Goal: Task Accomplishment & Management: Manage account settings

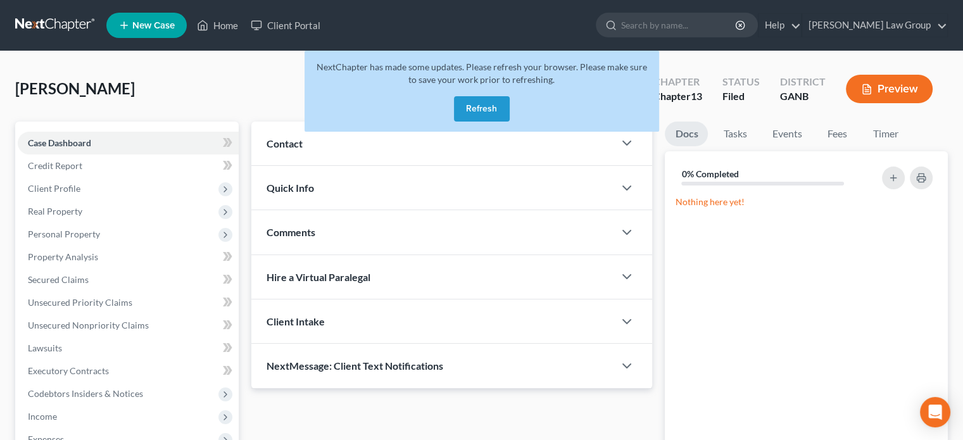
click at [484, 112] on button "Refresh" at bounding box center [482, 108] width 56 height 25
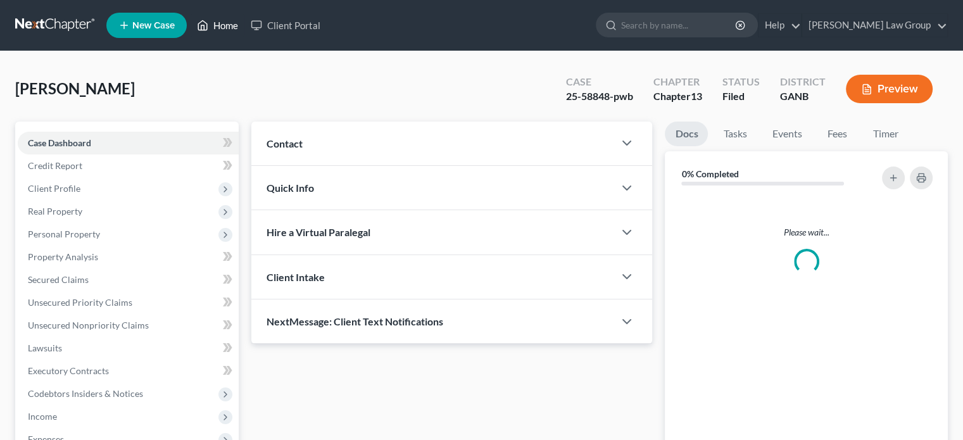
drag, startPoint x: 0, startPoint y: 0, endPoint x: 222, endPoint y: 26, distance: 223.2
click at [222, 26] on link "Home" at bounding box center [218, 25] width 54 height 23
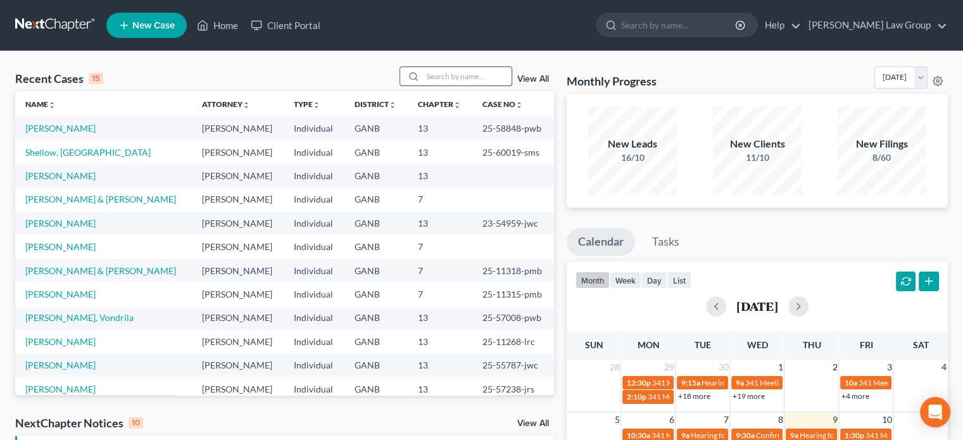
click at [449, 80] on input "search" at bounding box center [467, 76] width 89 height 18
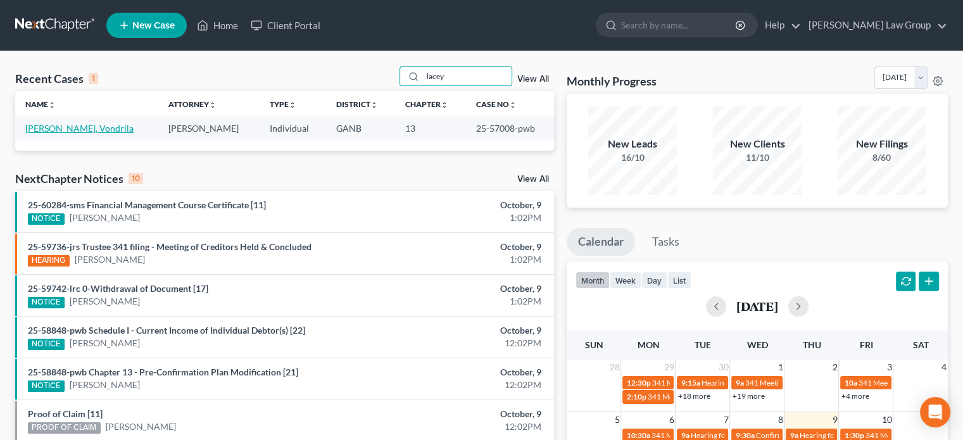
type input "lacey"
click at [68, 129] on link "Lacey, Vondrila" at bounding box center [79, 128] width 108 height 11
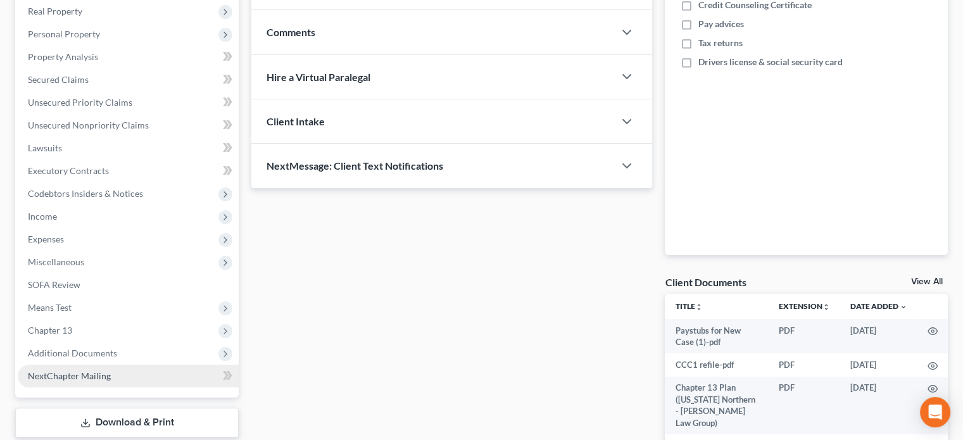
scroll to position [277, 0]
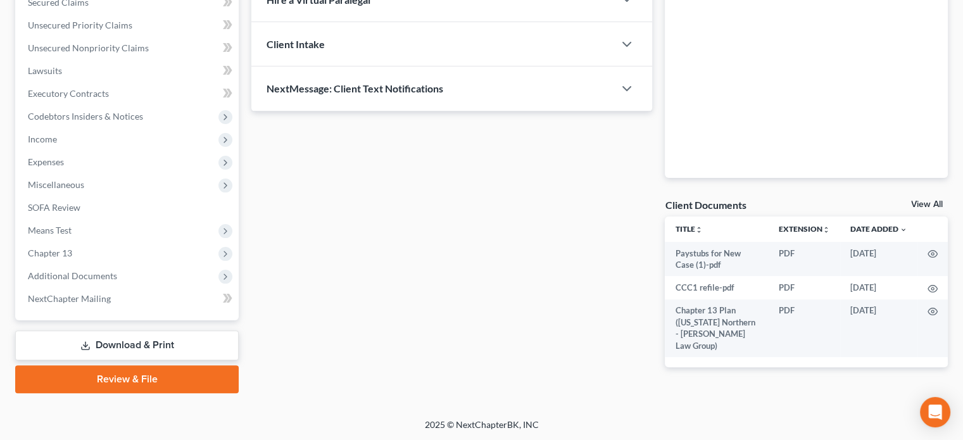
click at [101, 342] on link "Download & Print" at bounding box center [127, 346] width 224 height 30
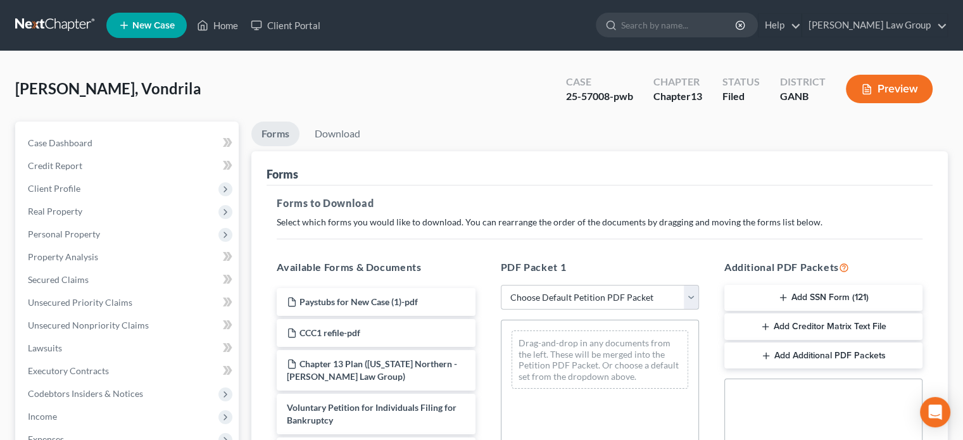
click at [694, 300] on select "Choose Default Petition PDF Packet Complete Bankruptcy Petition (all forms and …" at bounding box center [600, 297] width 198 height 25
select select "2"
click at [501, 285] on select "Choose Default Petition PDF Packet Complete Bankruptcy Petition (all forms and …" at bounding box center [600, 297] width 198 height 25
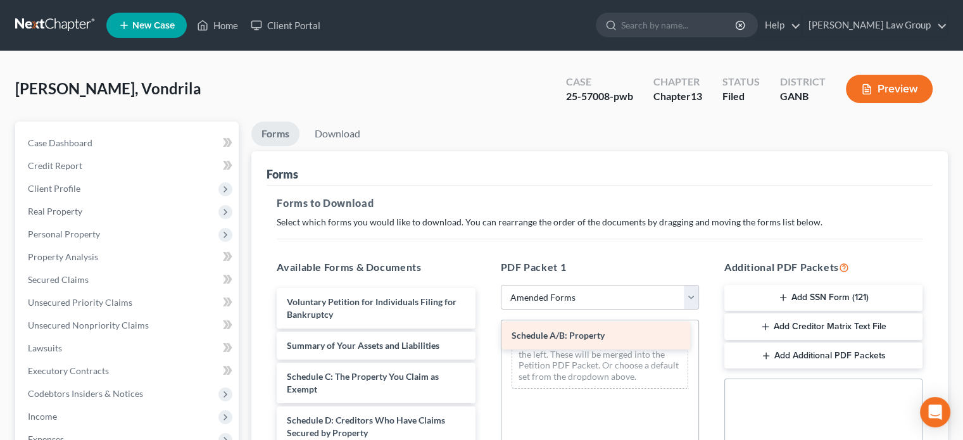
drag, startPoint x: 353, startPoint y: 373, endPoint x: 578, endPoint y: 333, distance: 228.3
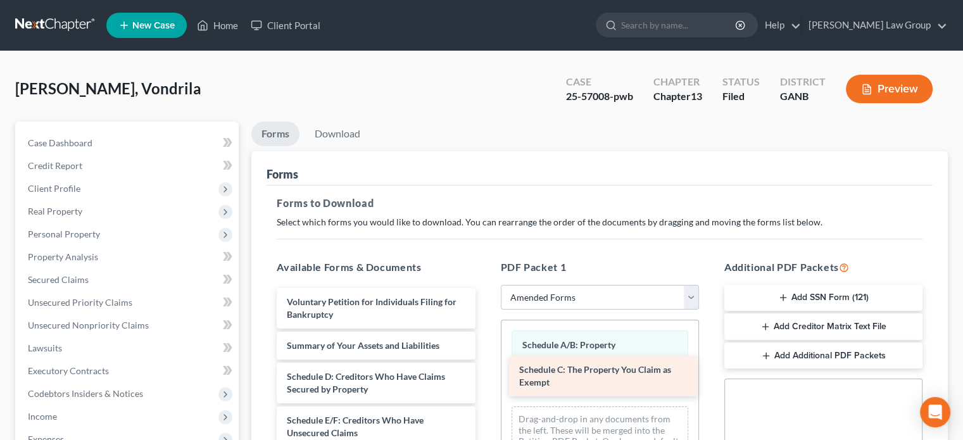
drag, startPoint x: 334, startPoint y: 385, endPoint x: 567, endPoint y: 379, distance: 232.5
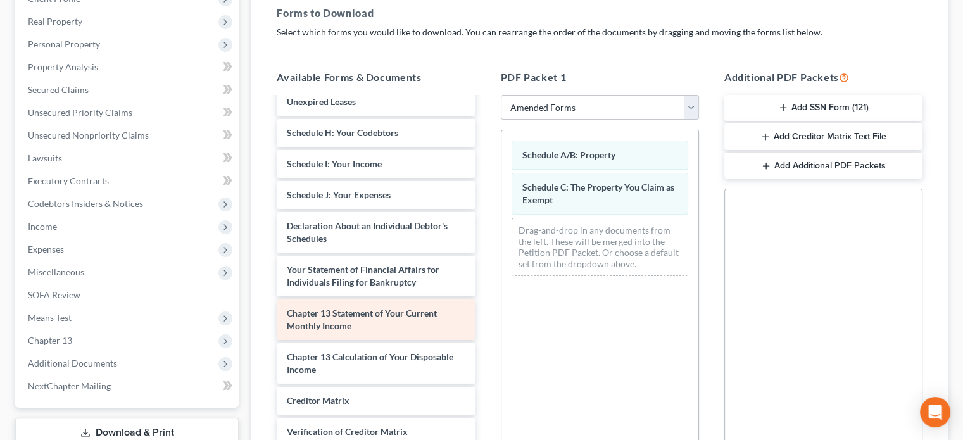
scroll to position [190, 0]
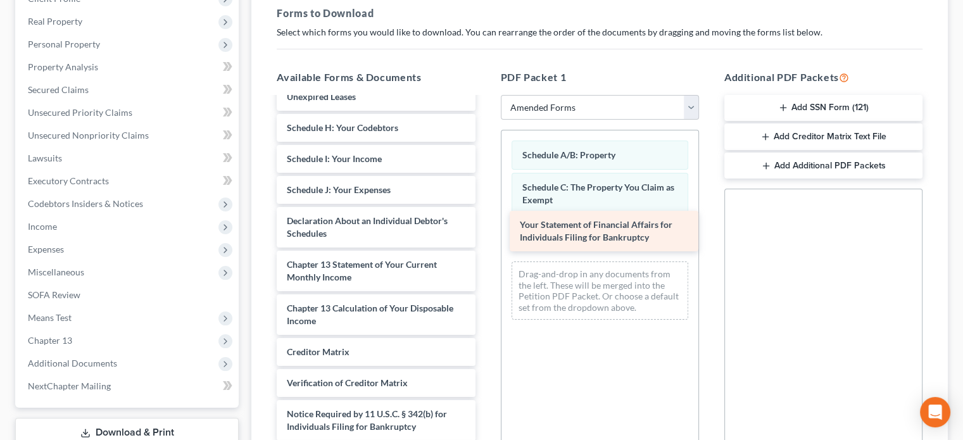
drag, startPoint x: 362, startPoint y: 272, endPoint x: 594, endPoint y: 234, distance: 234.9
click at [485, 234] on div "Your Statement of Financial Affairs for Individuals Filing for Bankruptcy Volun…" at bounding box center [376, 190] width 218 height 564
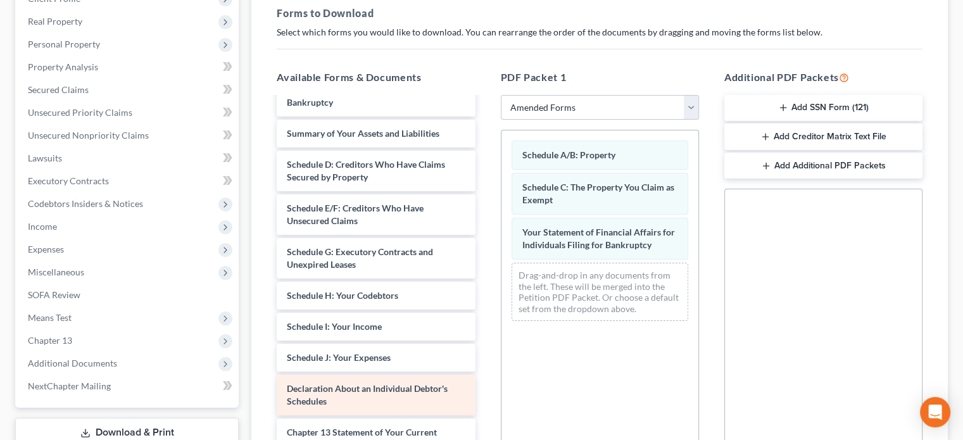
scroll to position [0, 0]
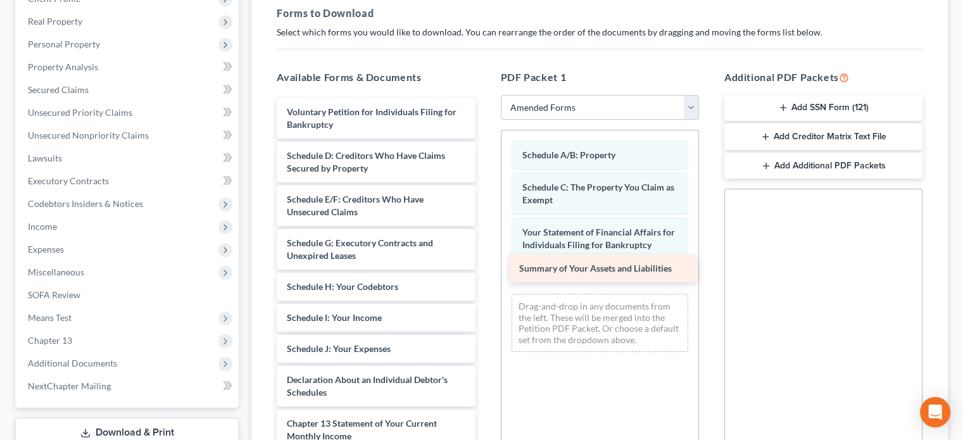
drag, startPoint x: 389, startPoint y: 151, endPoint x: 622, endPoint y: 265, distance: 258.9
click at [485, 265] on div "Summary of Your Assets and Liabilities Voluntary Petition for Individuals Filin…" at bounding box center [376, 364] width 218 height 533
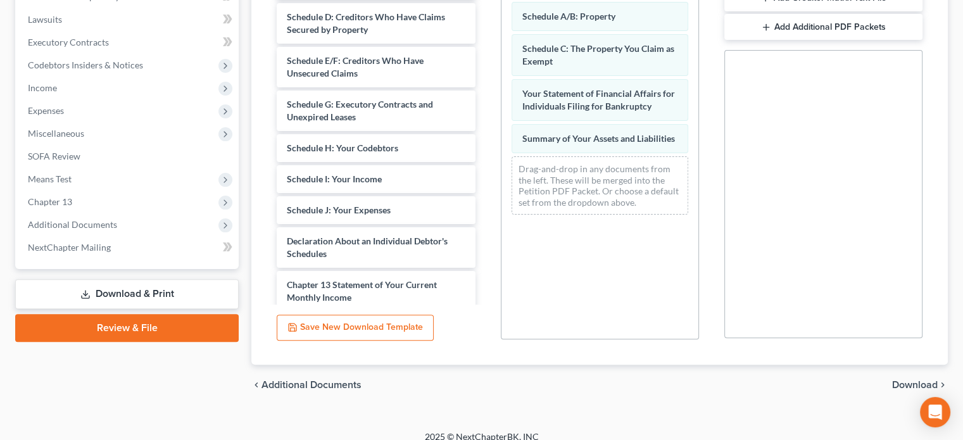
scroll to position [341, 0]
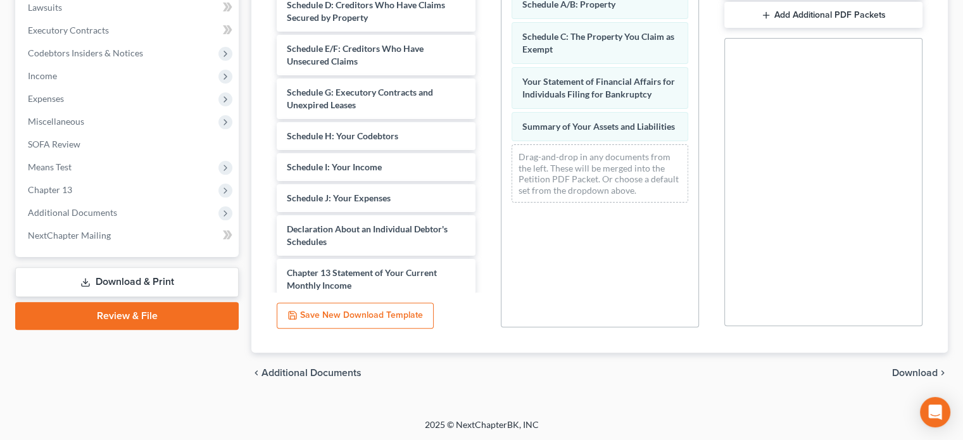
click at [902, 369] on span "Download" at bounding box center [915, 373] width 46 height 10
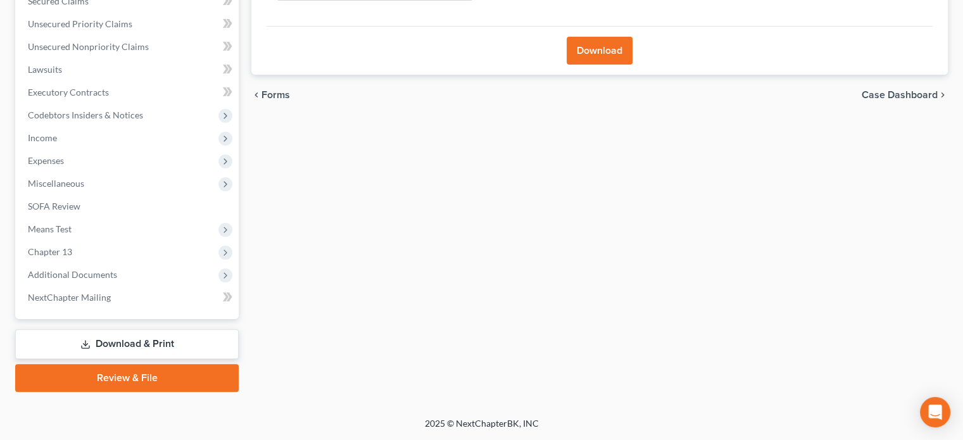
scroll to position [277, 0]
click at [597, 50] on button "Download" at bounding box center [600, 52] width 66 height 28
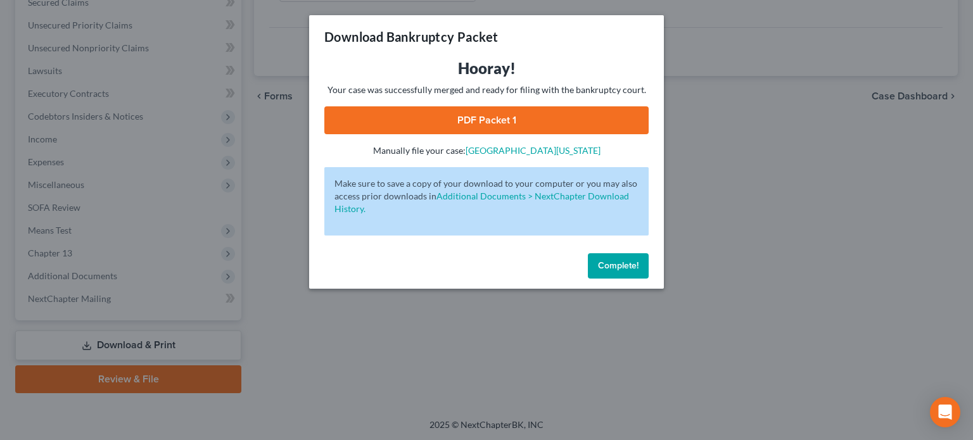
click at [476, 118] on link "PDF Packet 1" at bounding box center [486, 120] width 324 height 28
click at [620, 267] on span "Complete!" at bounding box center [618, 265] width 41 height 11
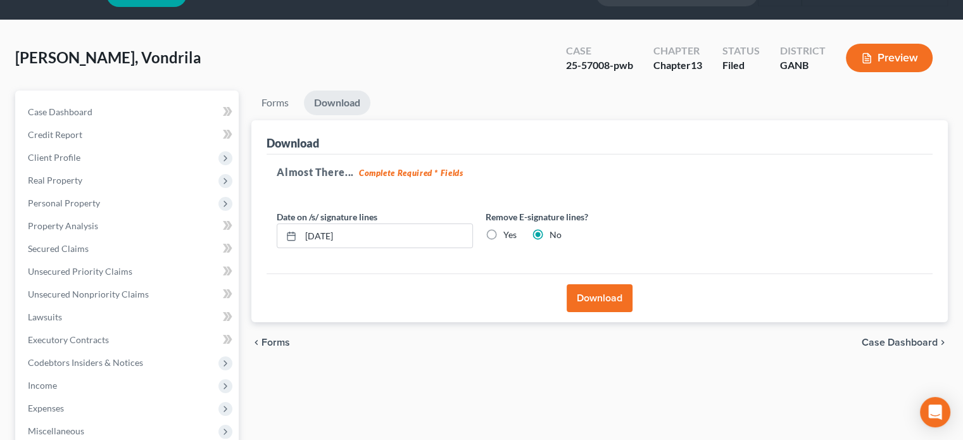
scroll to position [0, 0]
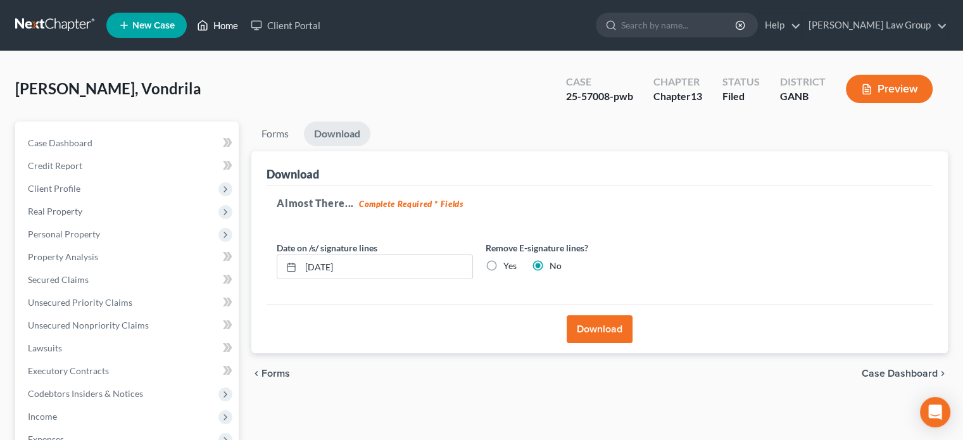
click at [224, 27] on link "Home" at bounding box center [218, 25] width 54 height 23
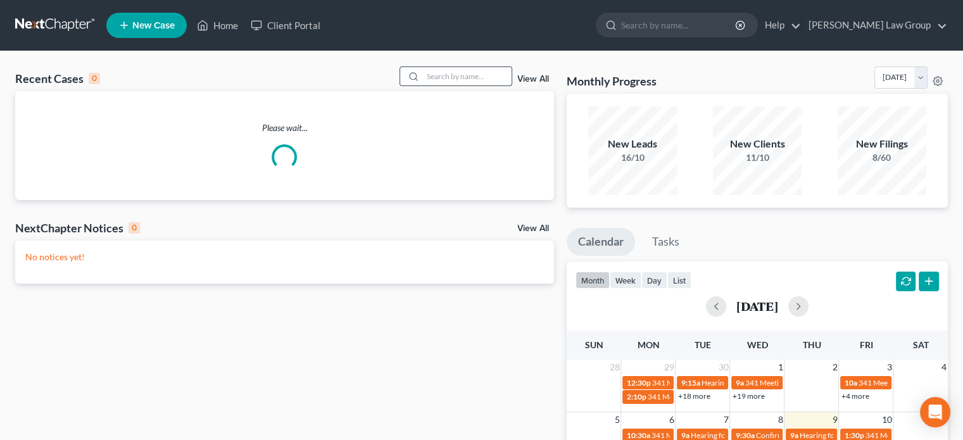
click at [453, 78] on input "search" at bounding box center [467, 76] width 89 height 18
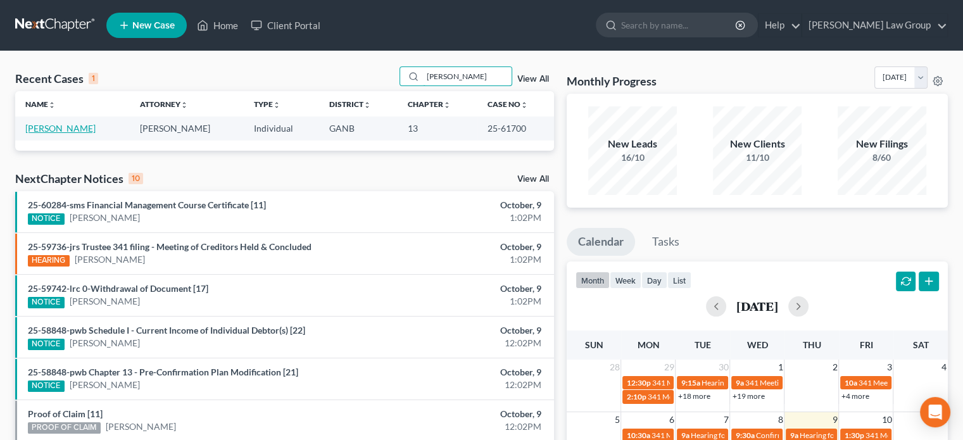
type input "mcgrew"
click at [46, 129] on link "McGrew, Charniece" at bounding box center [60, 128] width 70 height 11
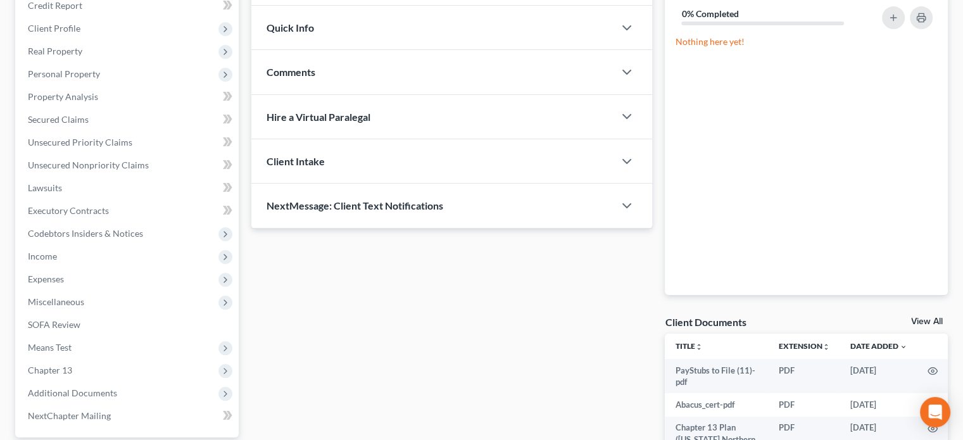
scroll to position [253, 0]
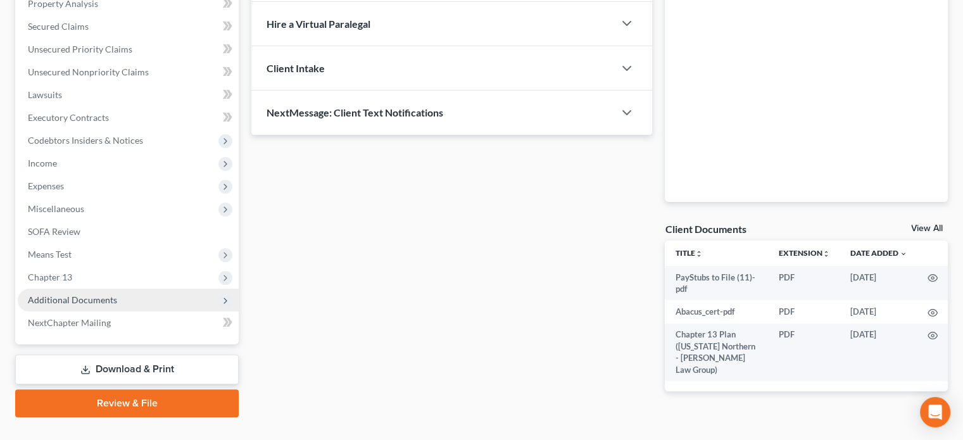
click at [73, 303] on span "Additional Documents" at bounding box center [72, 299] width 89 height 11
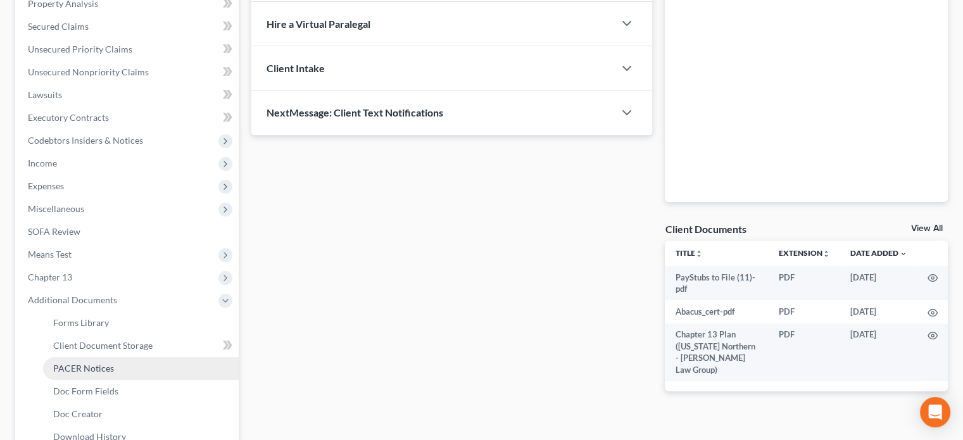
click at [77, 363] on span "PACER Notices" at bounding box center [83, 368] width 61 height 11
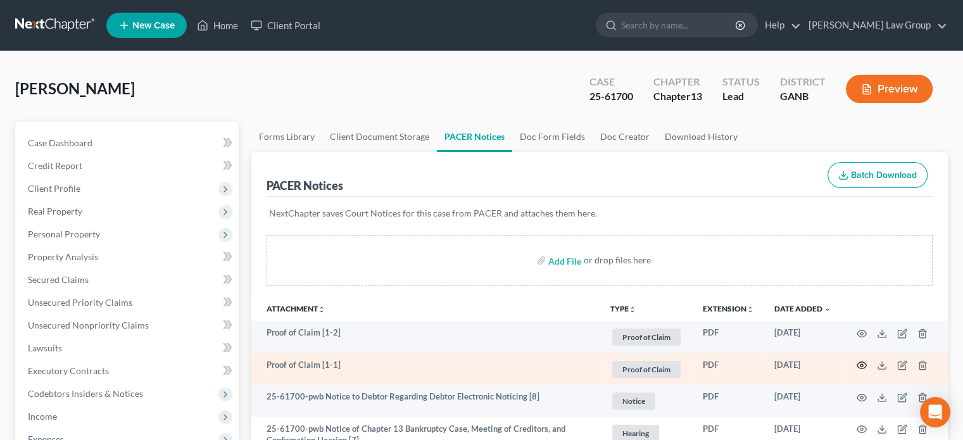
click at [857, 362] on icon "button" at bounding box center [862, 365] width 10 height 10
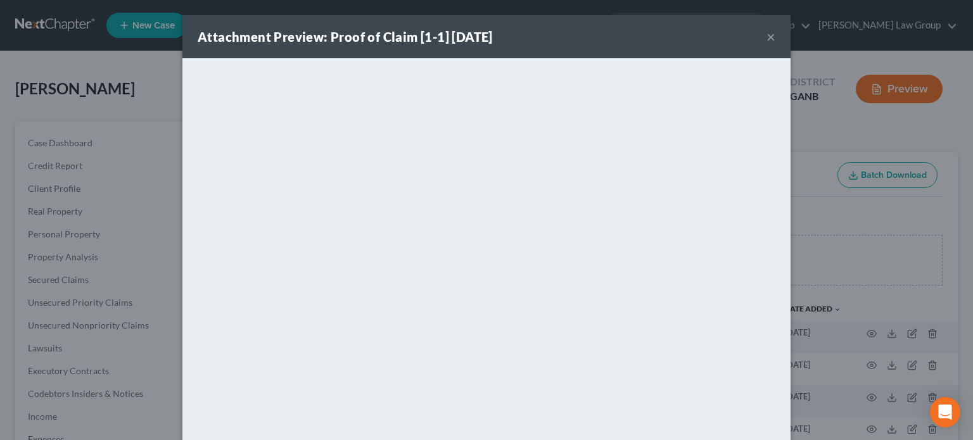
drag, startPoint x: 765, startPoint y: 36, endPoint x: 773, endPoint y: 49, distance: 15.1
click at [766, 37] on button "×" at bounding box center [770, 36] width 9 height 15
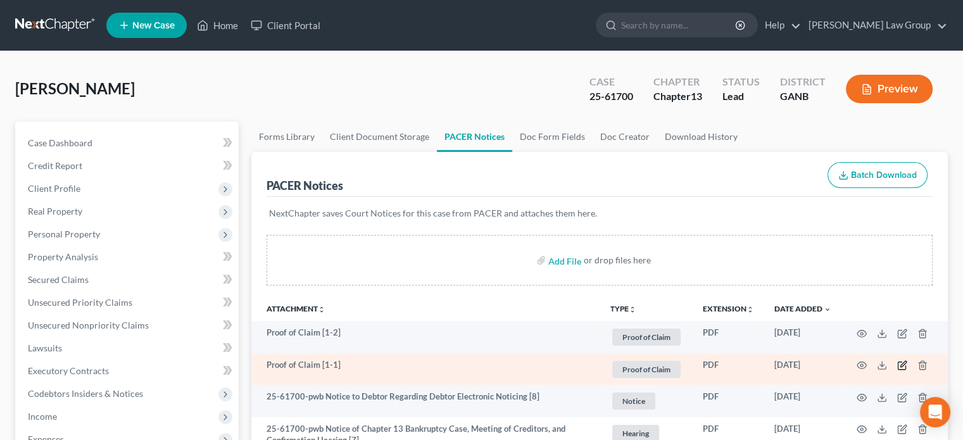
click at [904, 362] on icon "button" at bounding box center [902, 365] width 10 height 10
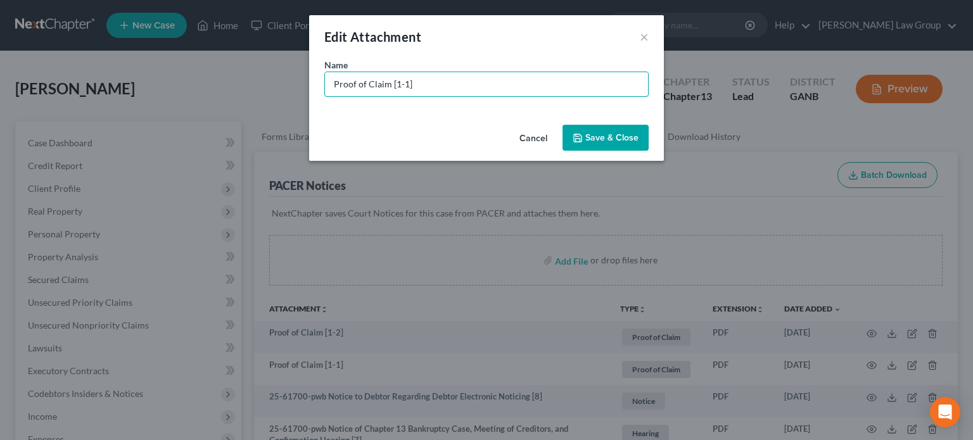
drag, startPoint x: 333, startPoint y: 75, endPoint x: 111, endPoint y: 35, distance: 225.9
click at [111, 35] on div "Edit Attachment × Name * Proof of Claim [1-1] Cancel Save & Close" at bounding box center [486, 220] width 973 height 440
type input "POC 1-American Credit Acceptance (secured by auto $23,570.96)"
click at [599, 141] on span "Save & Close" at bounding box center [611, 137] width 53 height 11
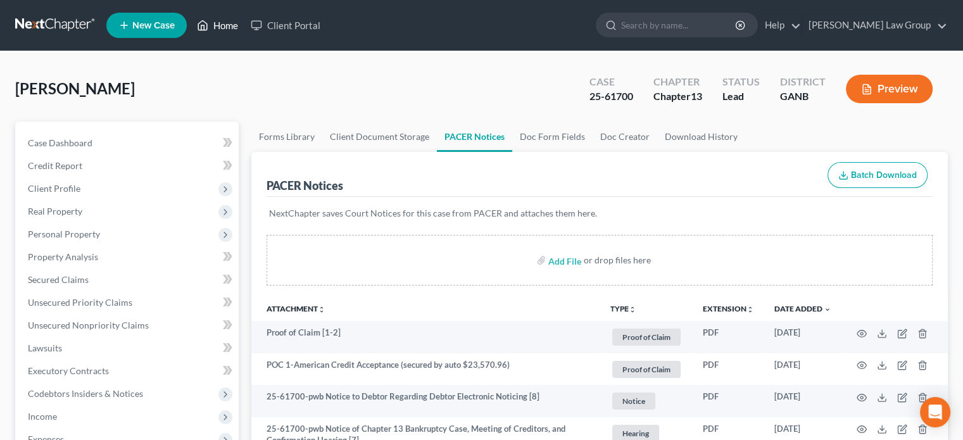
drag, startPoint x: 228, startPoint y: 23, endPoint x: 243, endPoint y: 23, distance: 15.2
click at [228, 23] on link "Home" at bounding box center [218, 25] width 54 height 23
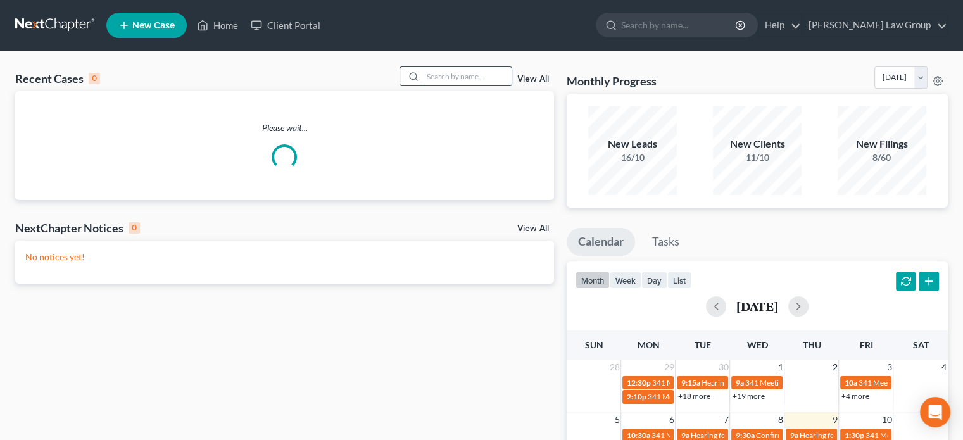
click at [441, 80] on input "search" at bounding box center [467, 76] width 89 height 18
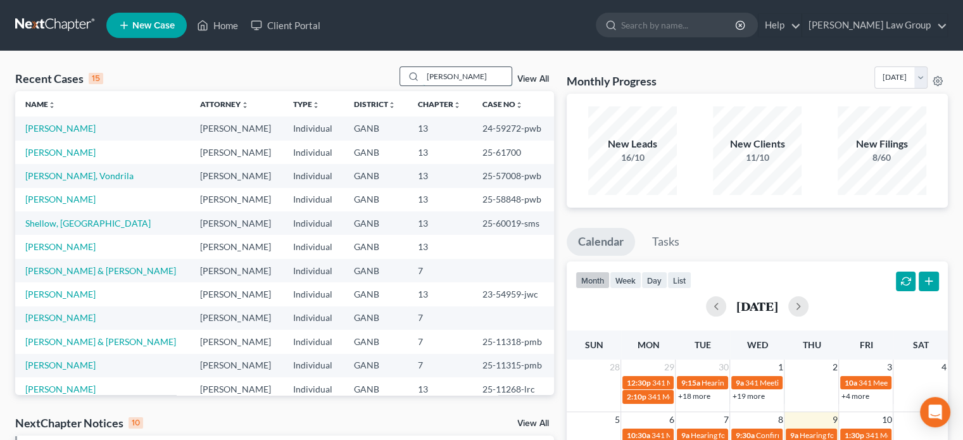
type input "elsner"
